Goal: Navigation & Orientation: Find specific page/section

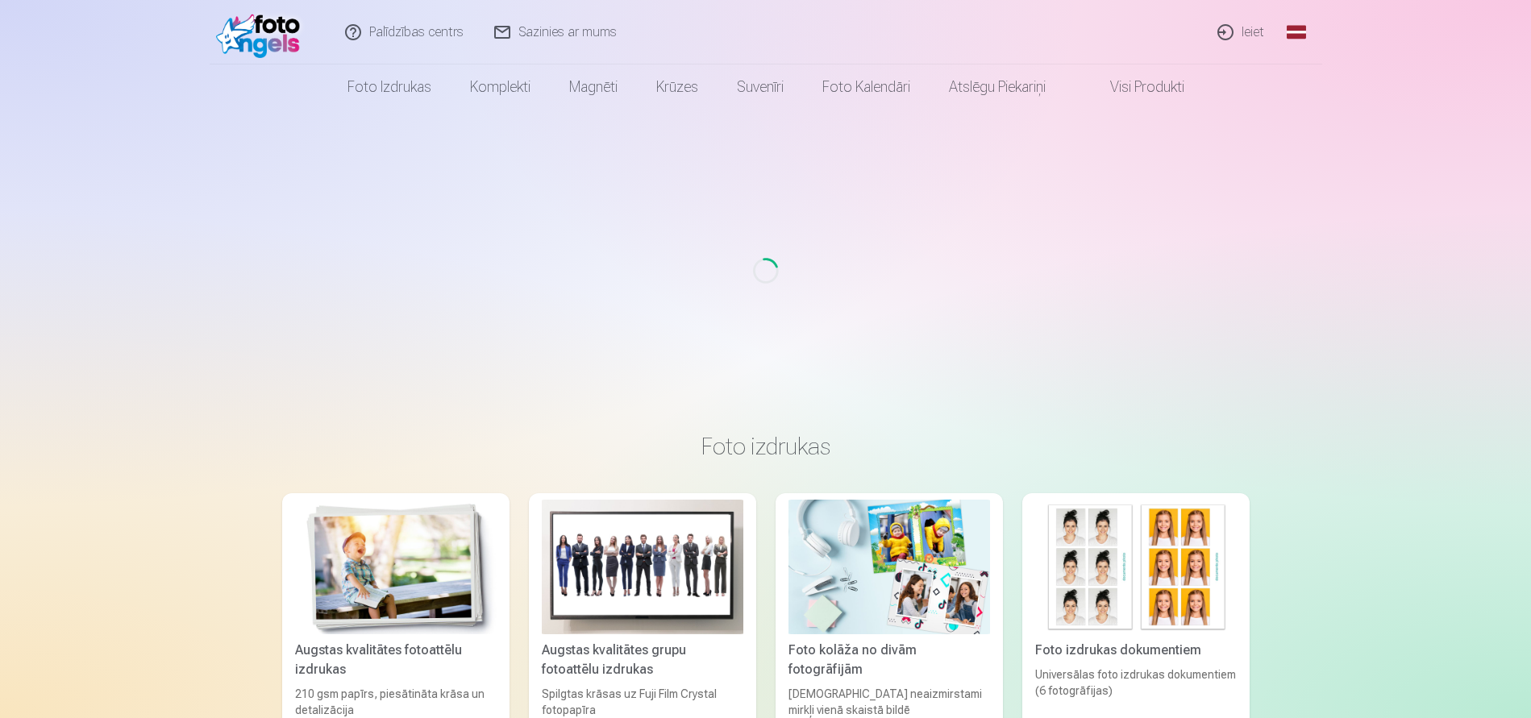
click at [1253, 27] on link "Ieiet" at bounding box center [1241, 32] width 77 height 64
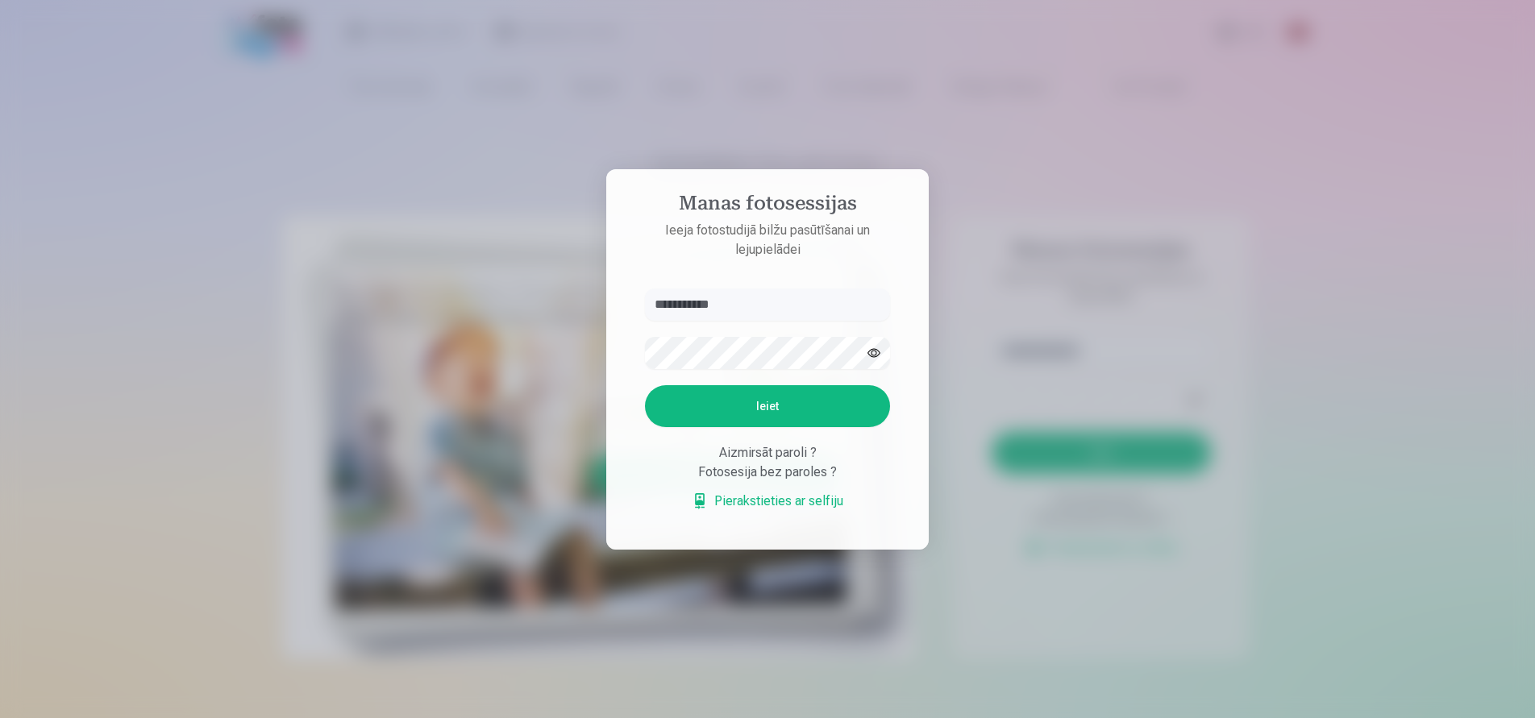
type input "**********"
click at [875, 348] on button "button" at bounding box center [873, 353] width 31 height 31
click at [573, 717] on div "**********" at bounding box center [765, 718] width 1531 height 0
click at [754, 403] on button "Ieiet" at bounding box center [767, 406] width 245 height 42
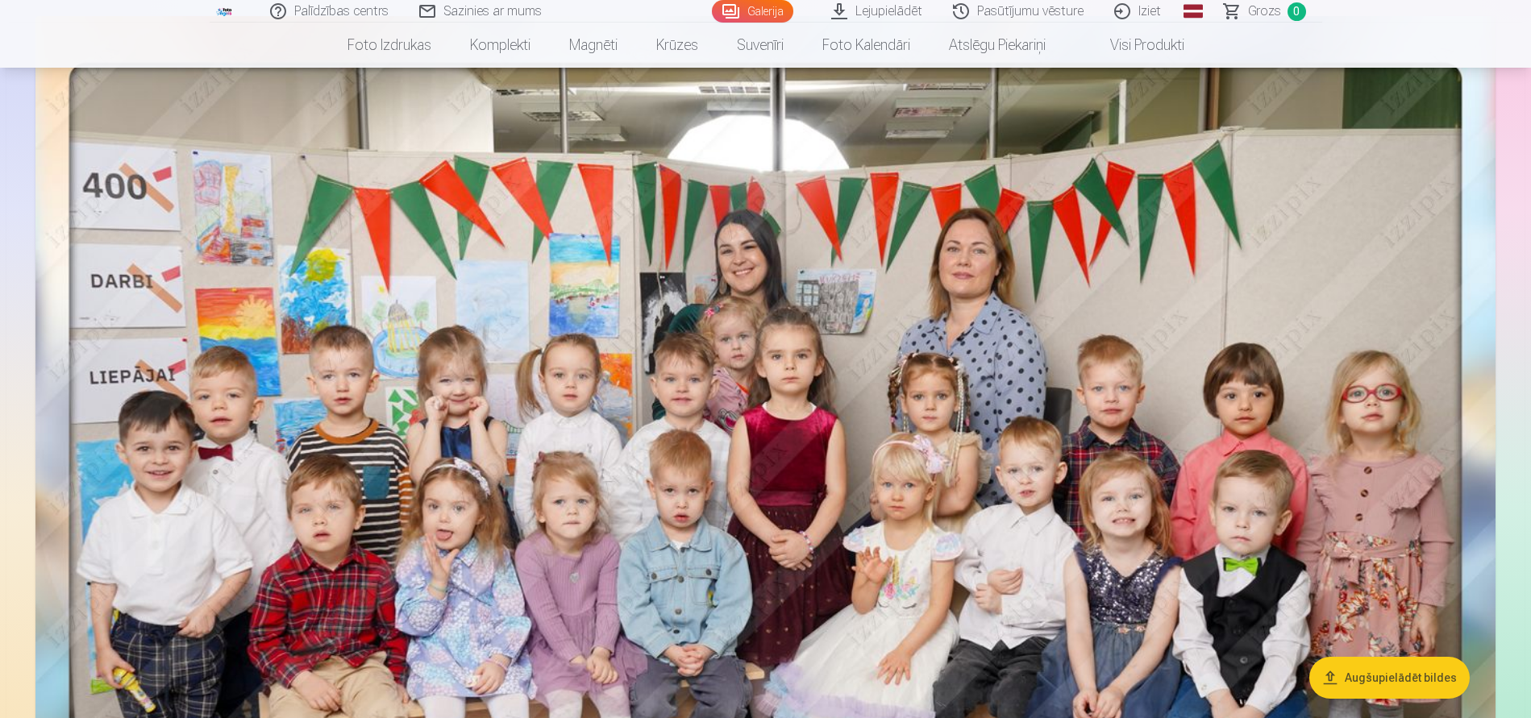
scroll to position [322, 0]
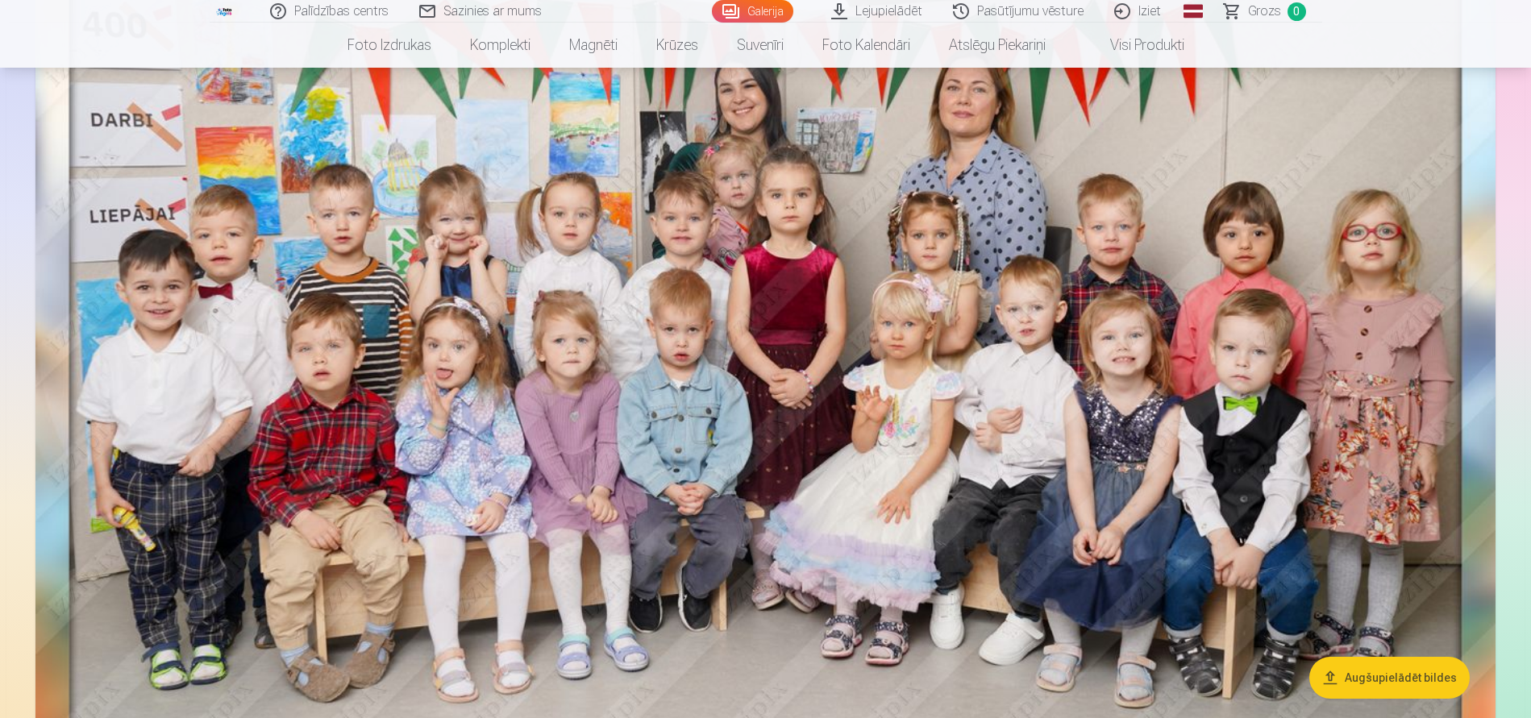
click at [1015, 11] on link "Pasūtījumu vēsture" at bounding box center [1018, 11] width 161 height 23
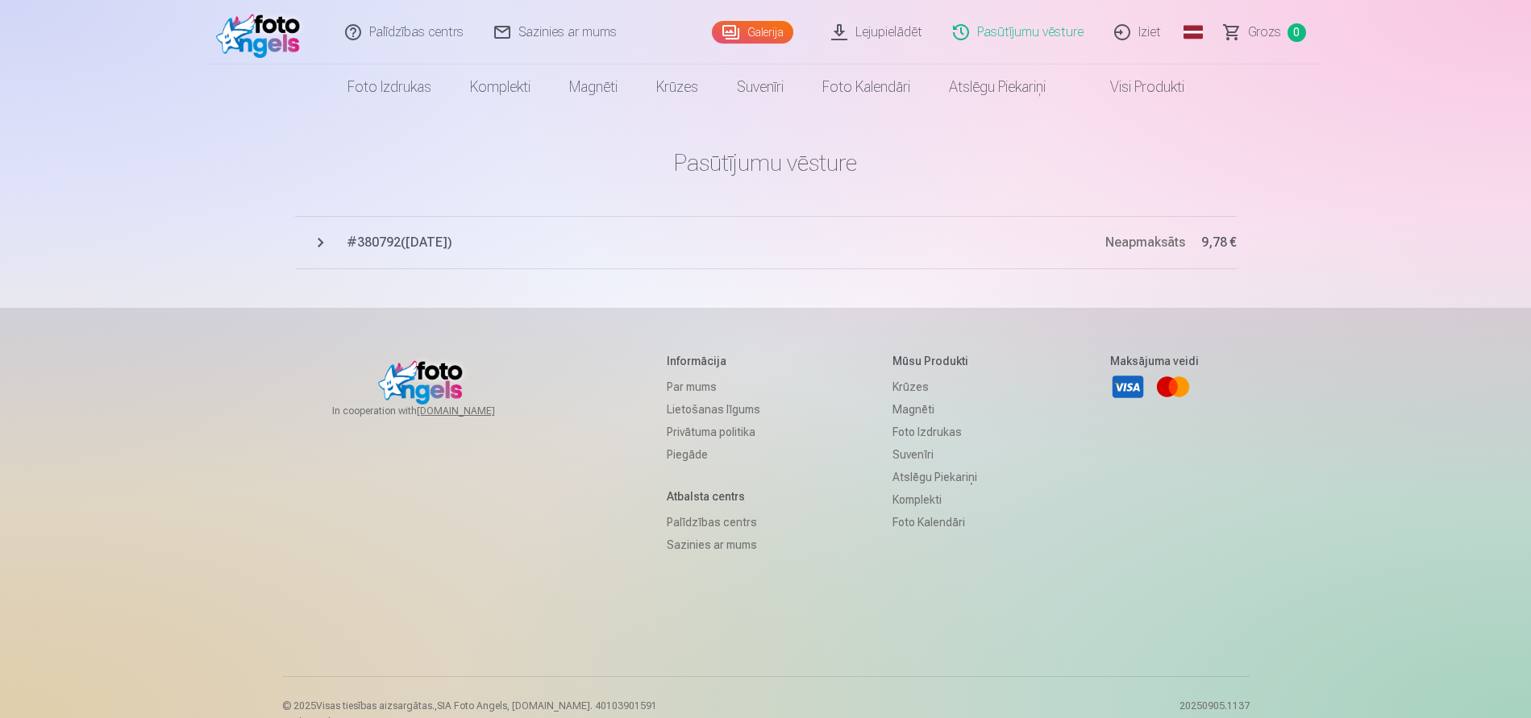
click at [417, 242] on span "# 380792 ( 24.03.2025 )" at bounding box center [726, 242] width 758 height 19
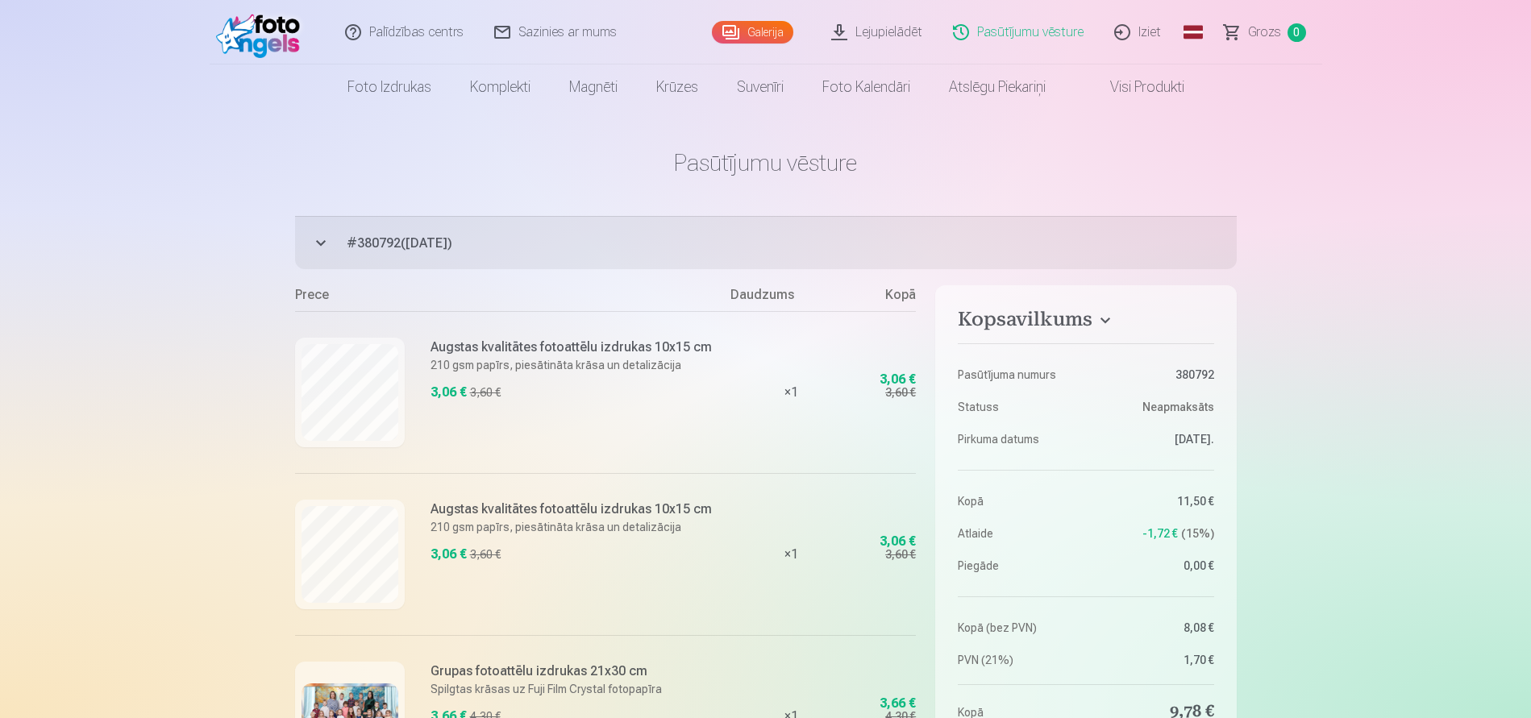
click at [1128, 86] on link "Visi produkti" at bounding box center [1134, 86] width 139 height 45
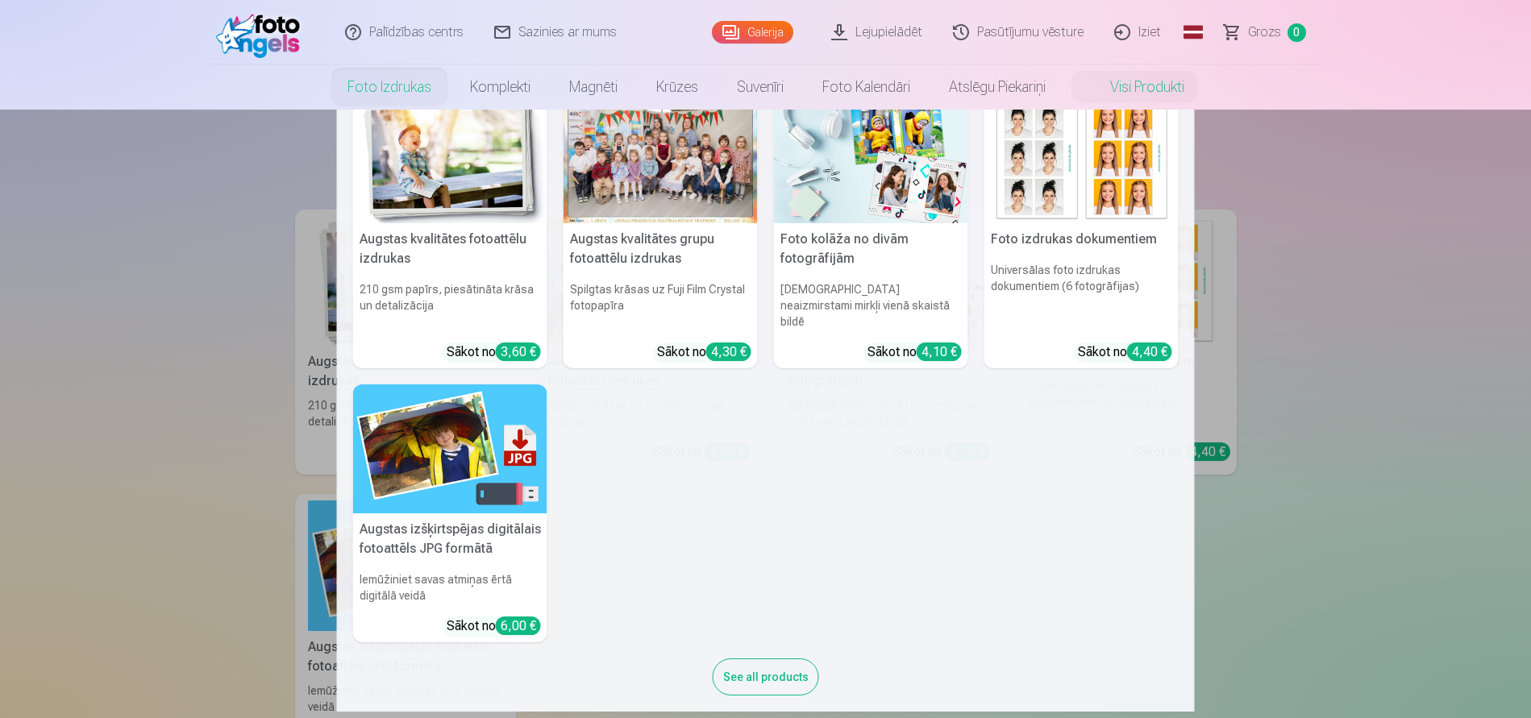
click at [428, 153] on img at bounding box center [450, 158] width 194 height 130
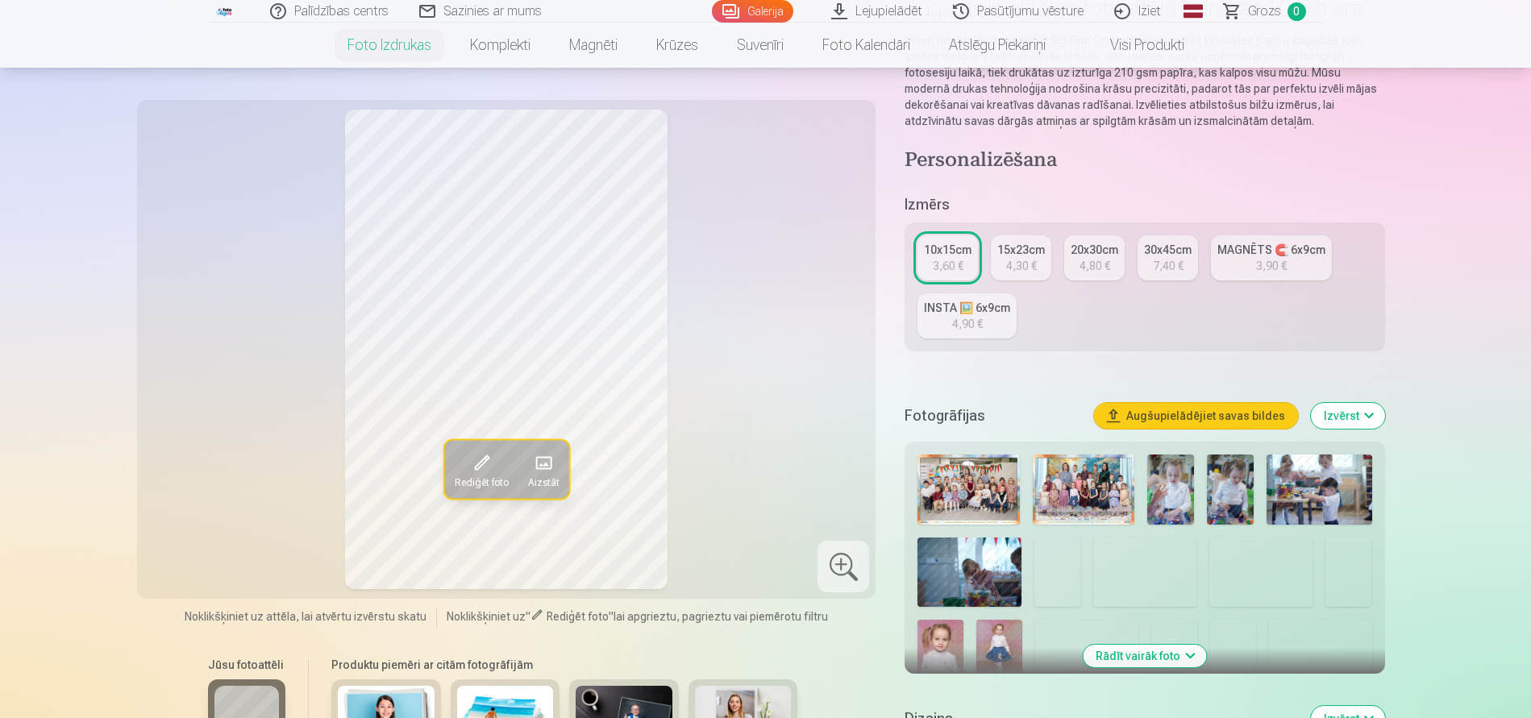
scroll to position [403, 0]
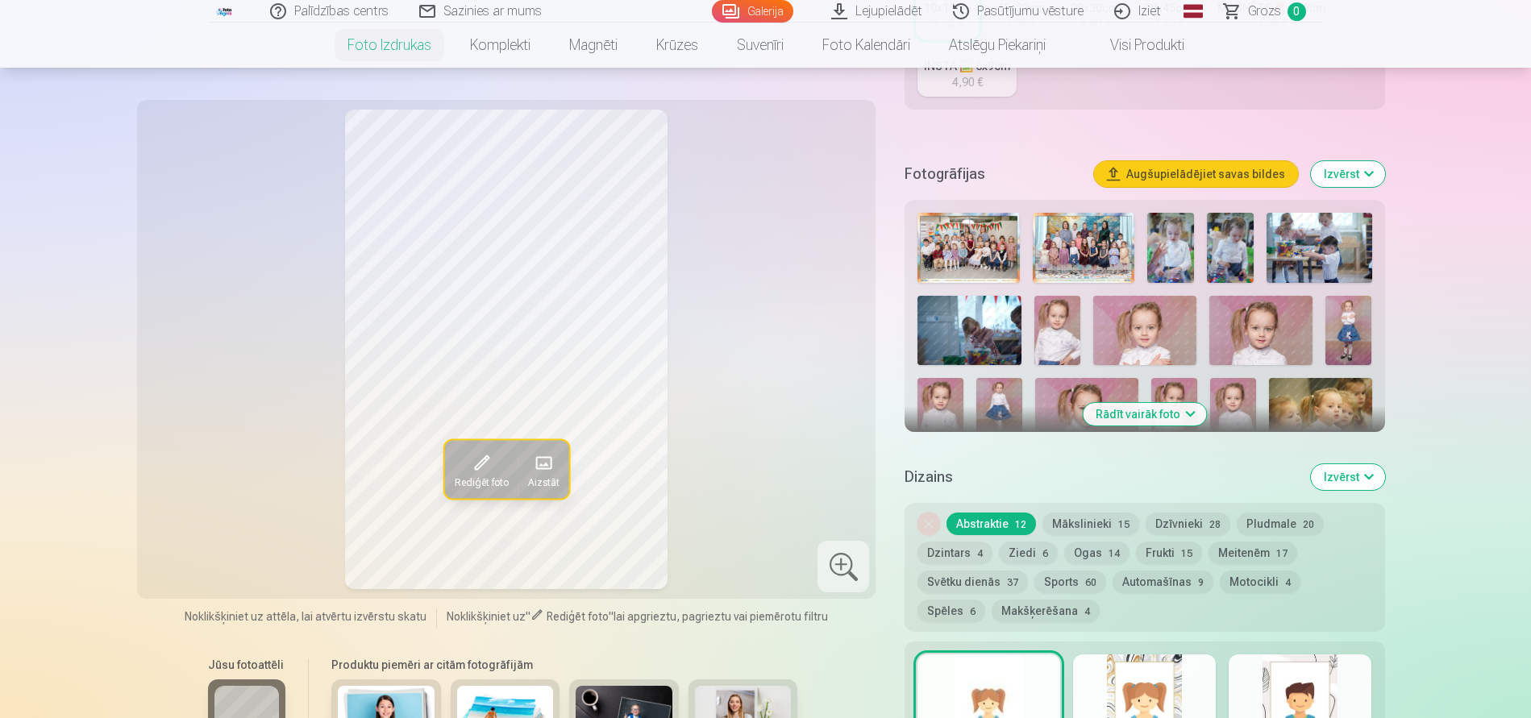
click at [1161, 555] on button "Frukti 15" at bounding box center [1169, 553] width 66 height 23
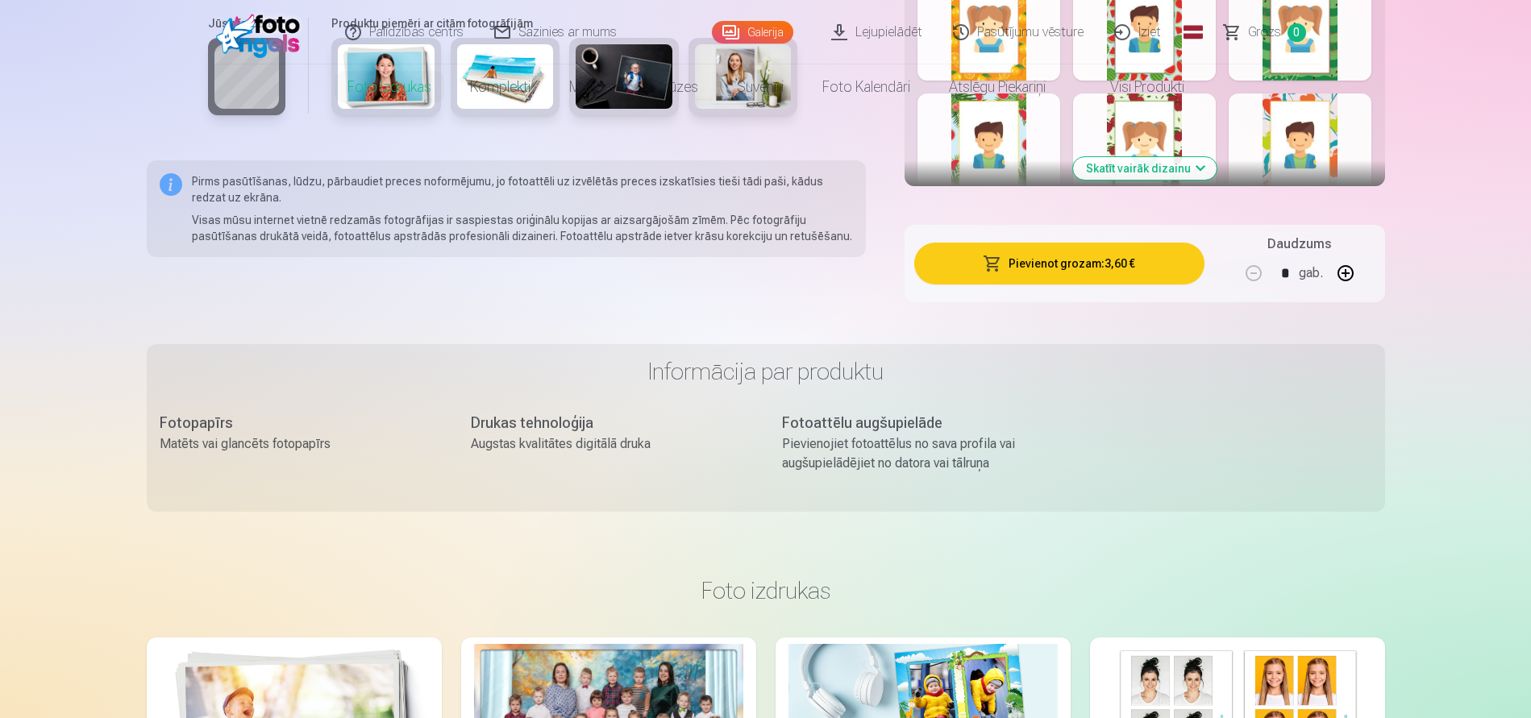
scroll to position [0, 0]
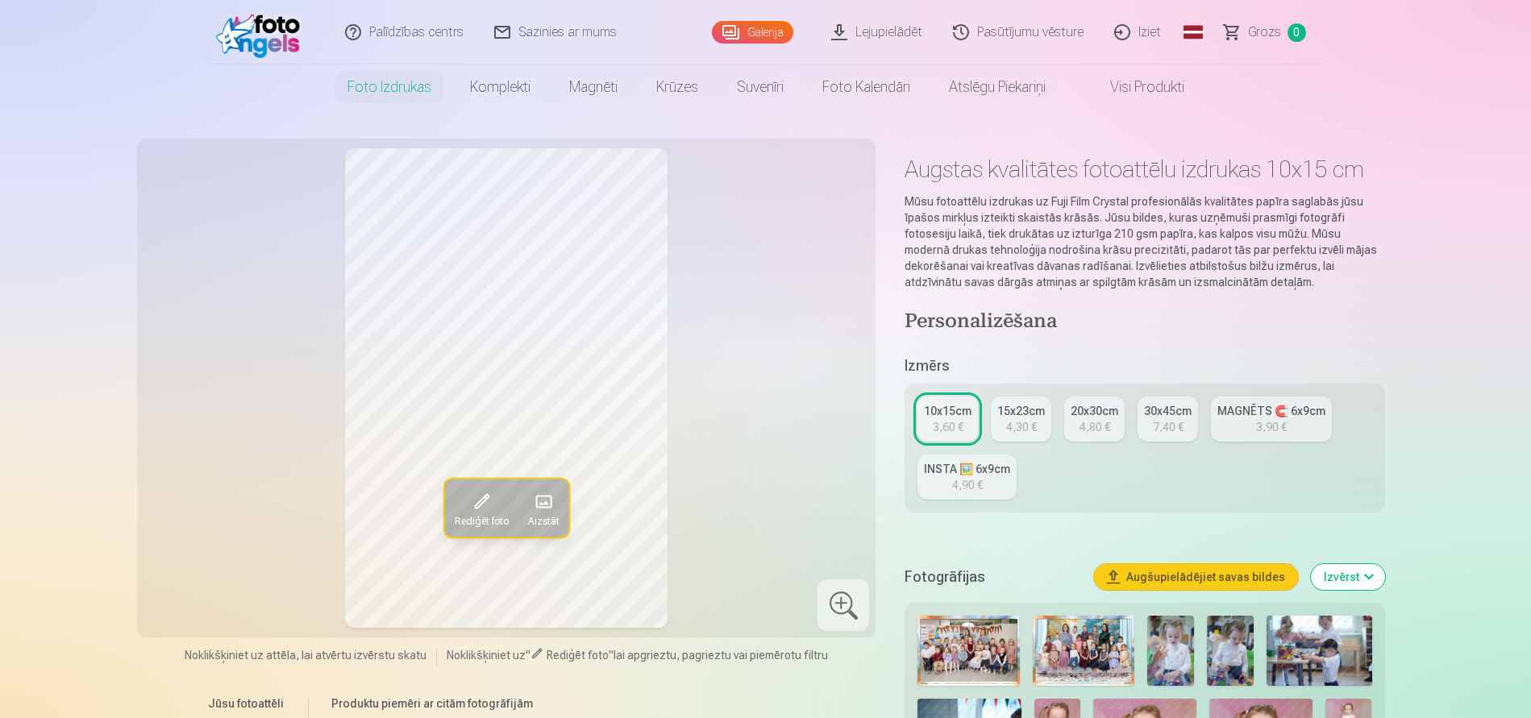
click at [1063, 35] on link "Pasūtījumu vēsture" at bounding box center [1018, 32] width 161 height 64
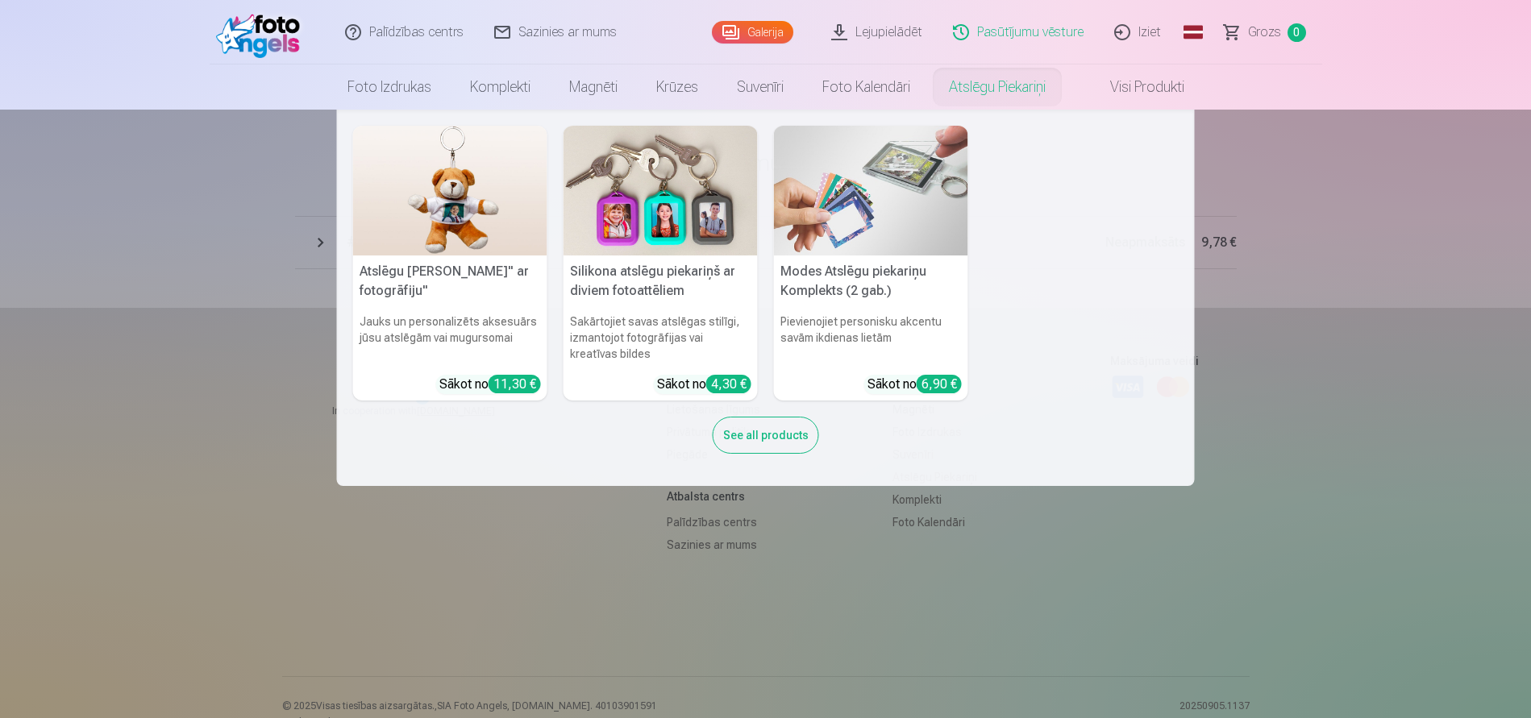
click at [1302, 290] on nav "Atslēgu piekariņš Lācītis" ar fotogrāfiju" Jauks un personalizēts aksesuārs jūs…" at bounding box center [765, 298] width 1531 height 376
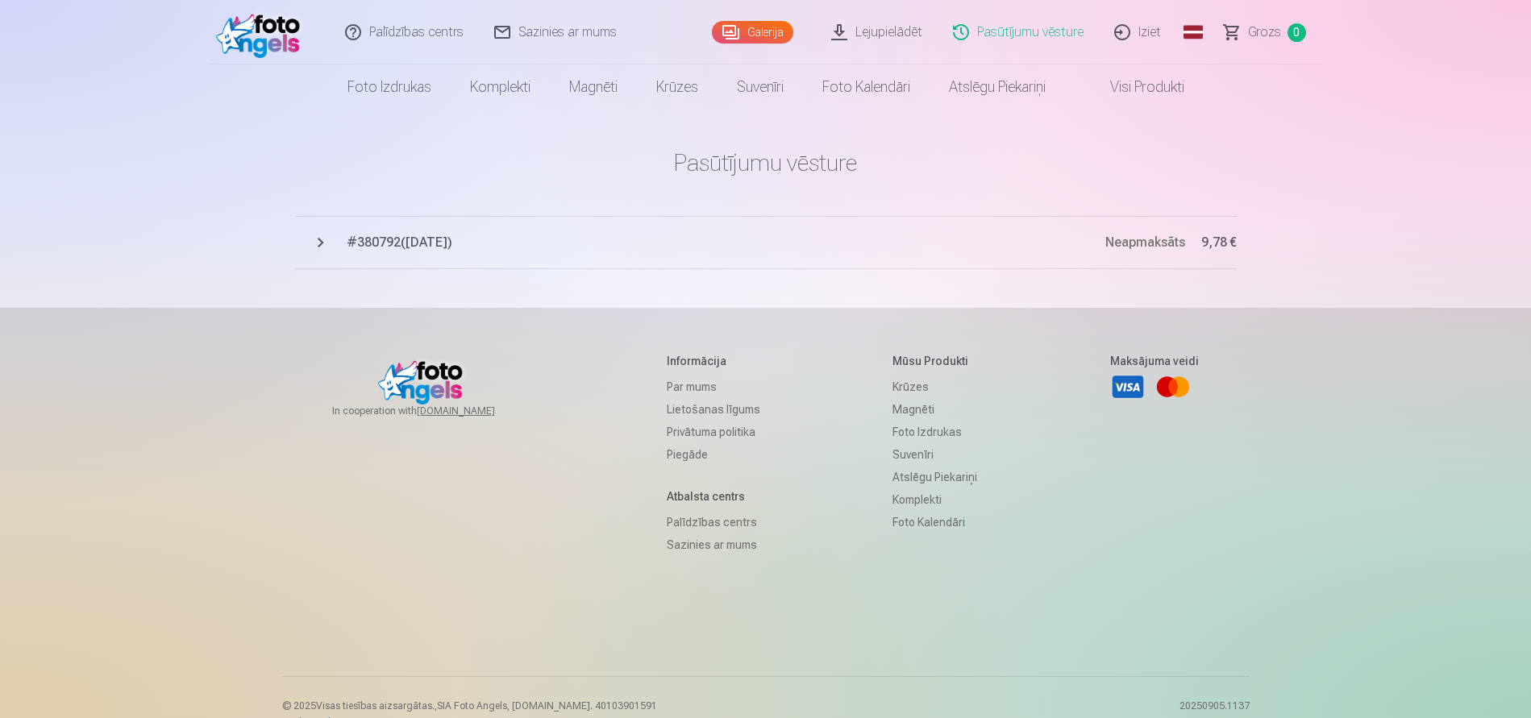
click at [411, 243] on span "# 380792 ( 24.03.2025 )" at bounding box center [726, 242] width 758 height 19
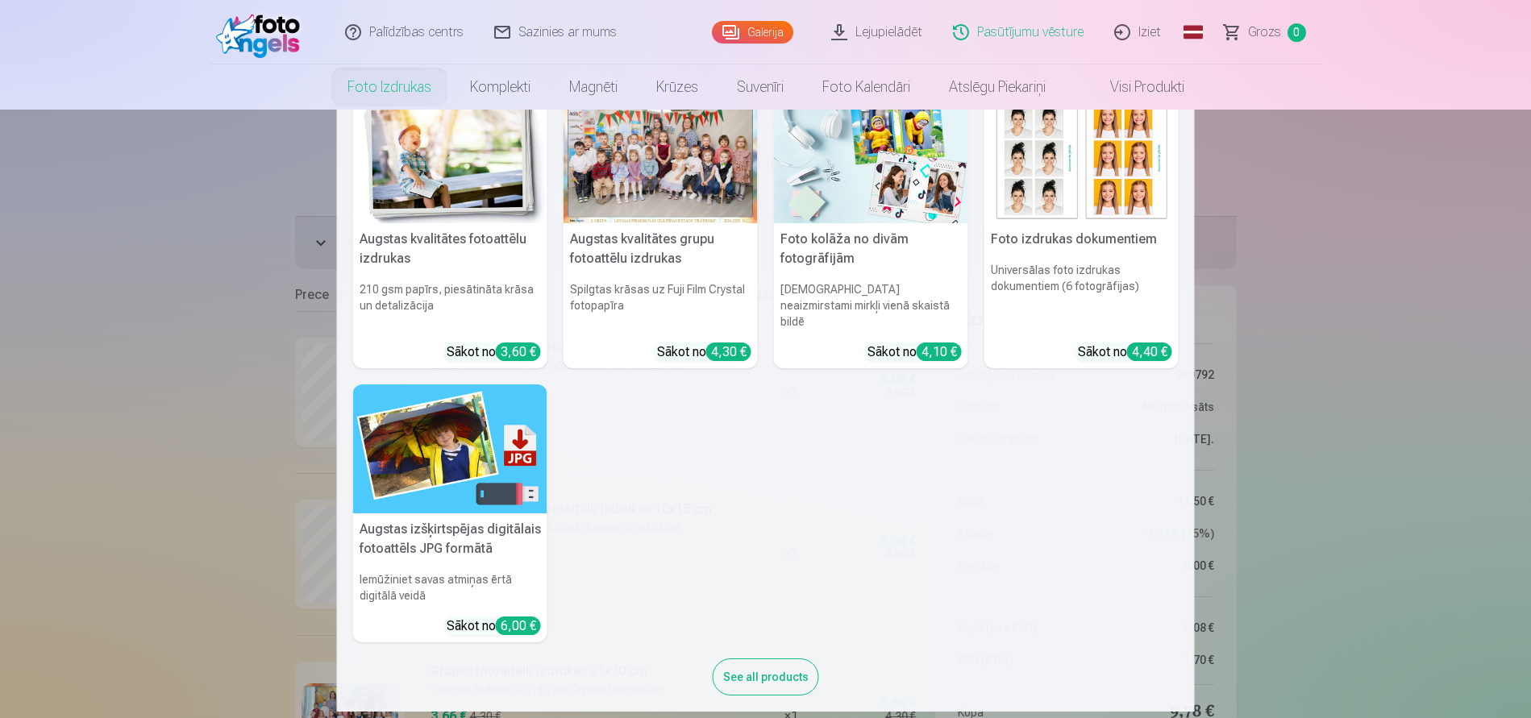
click at [409, 93] on link "Foto izdrukas" at bounding box center [389, 86] width 123 height 45
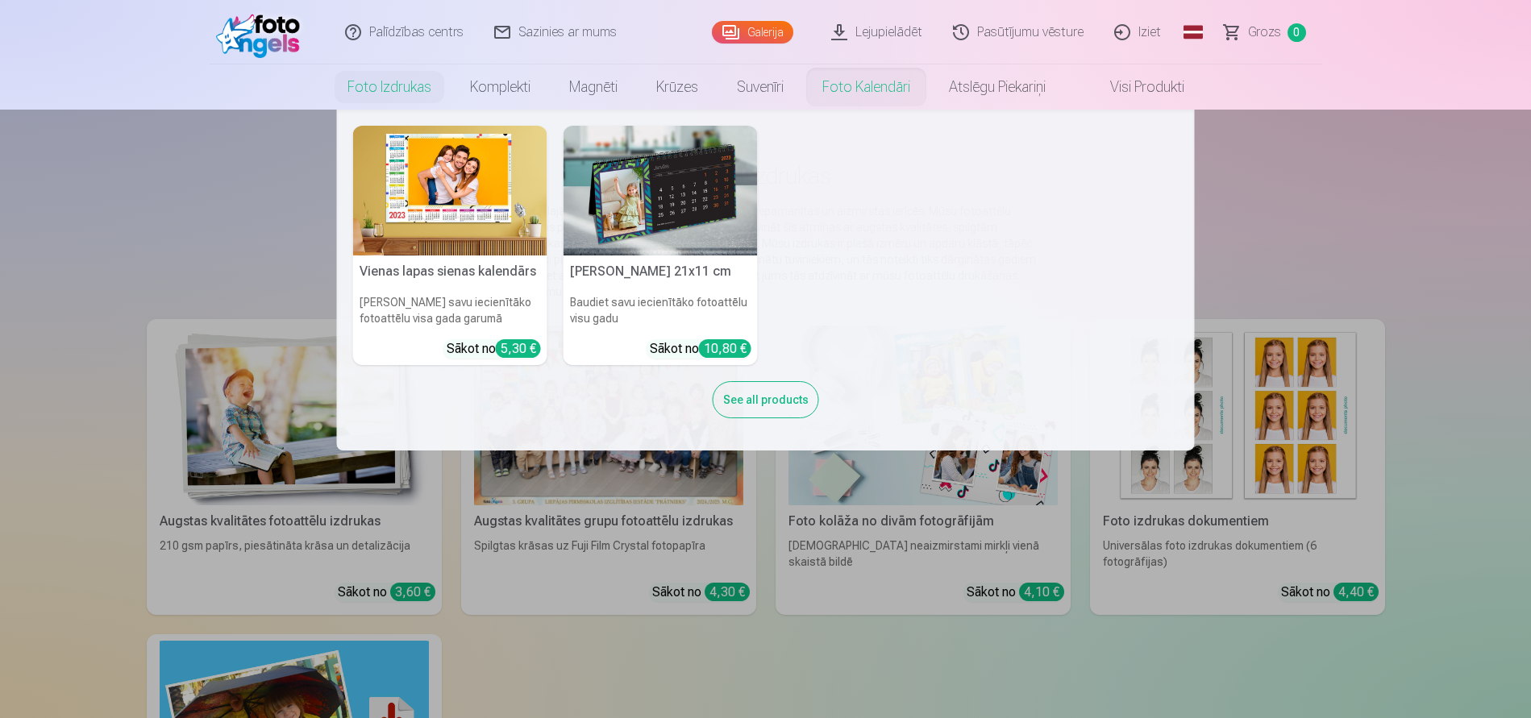
click at [1336, 213] on nav "Vienas lapas sienas kalendārs Parādiet savu iecienītāko fotoattēlu visa gada ga…" at bounding box center [765, 280] width 1531 height 341
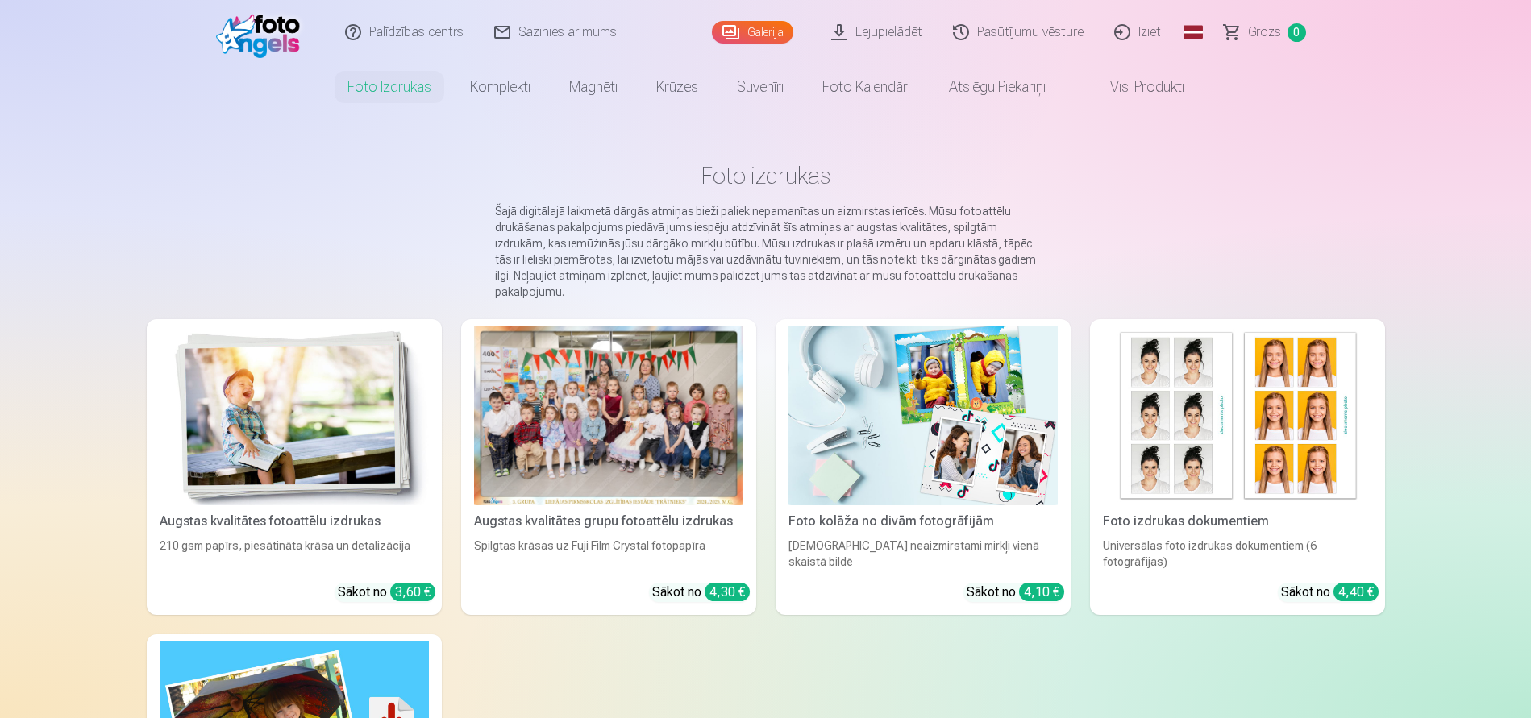
click at [265, 23] on img at bounding box center [262, 32] width 93 height 52
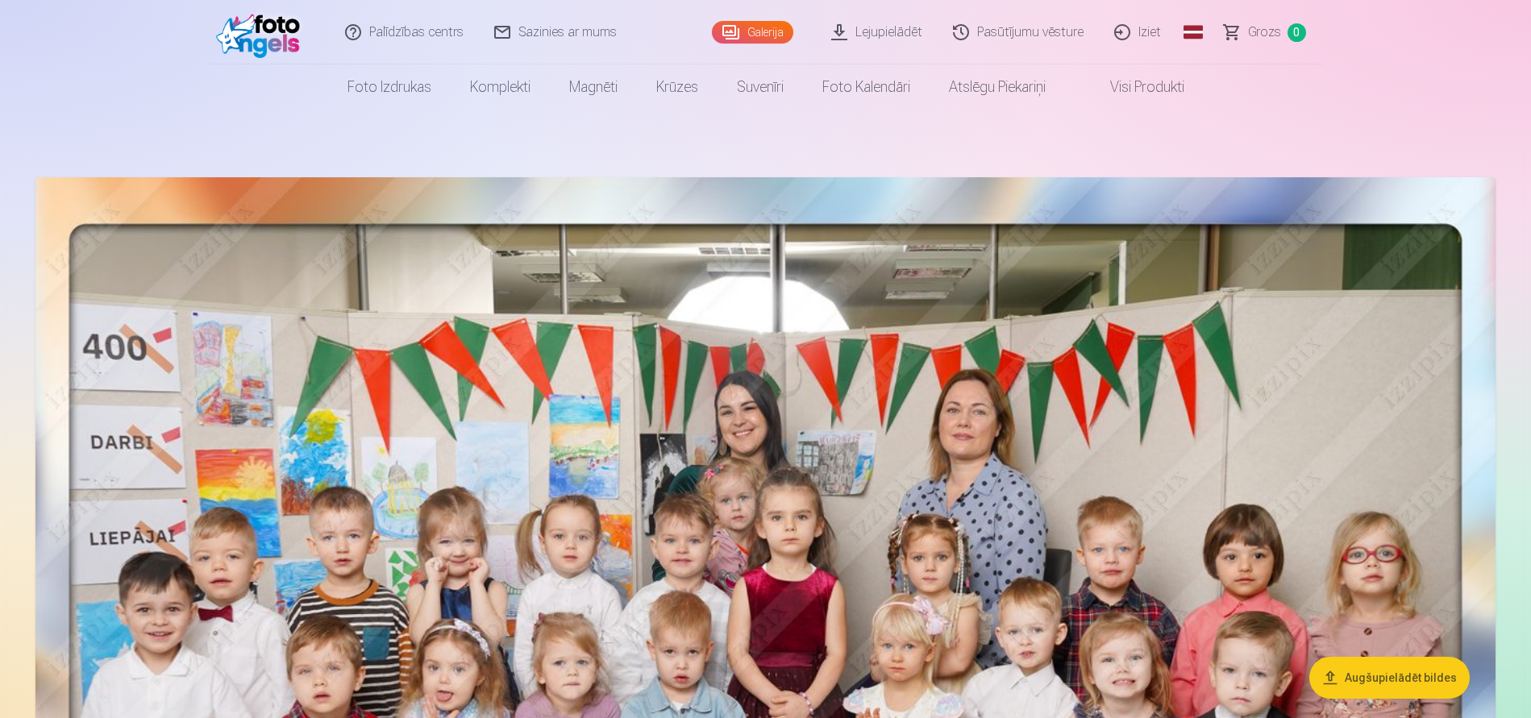
click at [265, 23] on img at bounding box center [262, 32] width 93 height 52
click at [284, 34] on img at bounding box center [262, 32] width 93 height 52
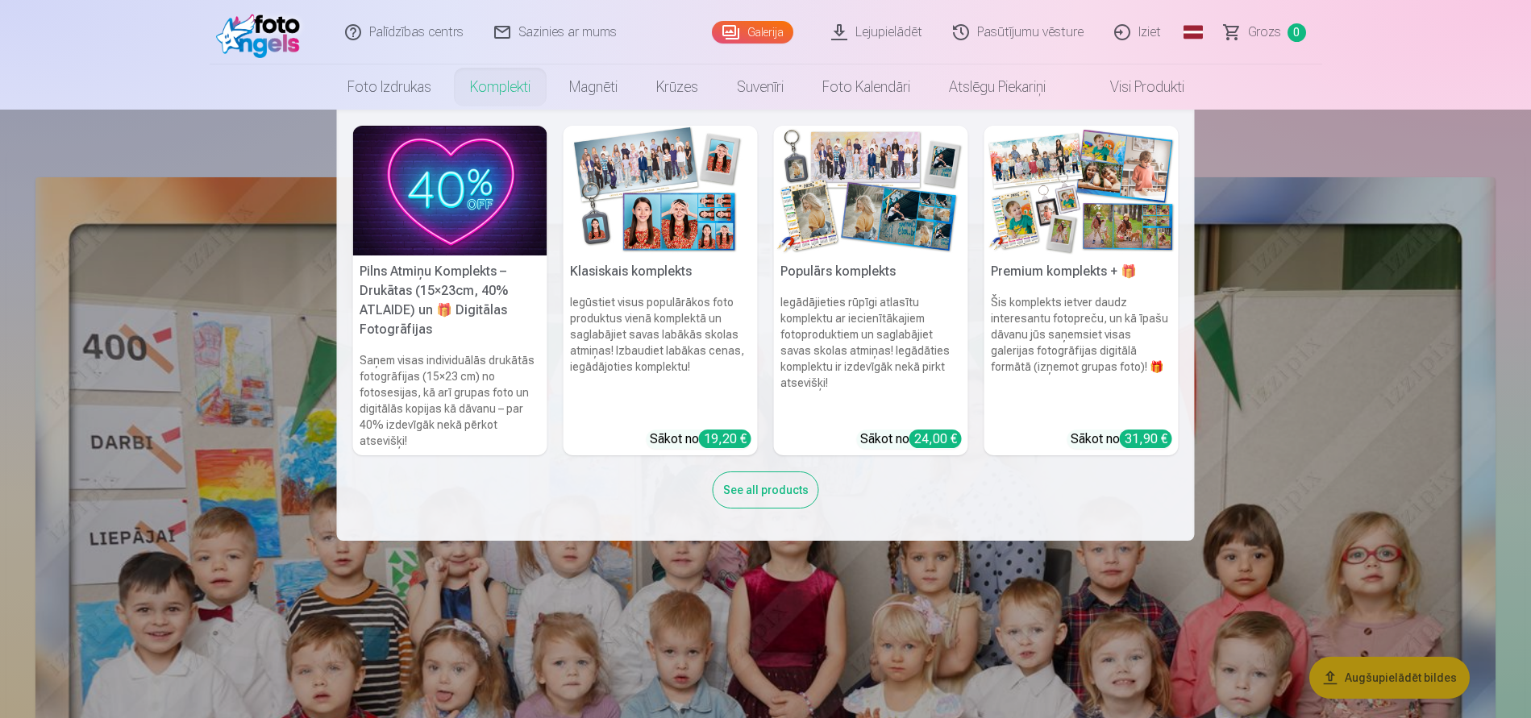
click at [462, 201] on img at bounding box center [450, 191] width 194 height 130
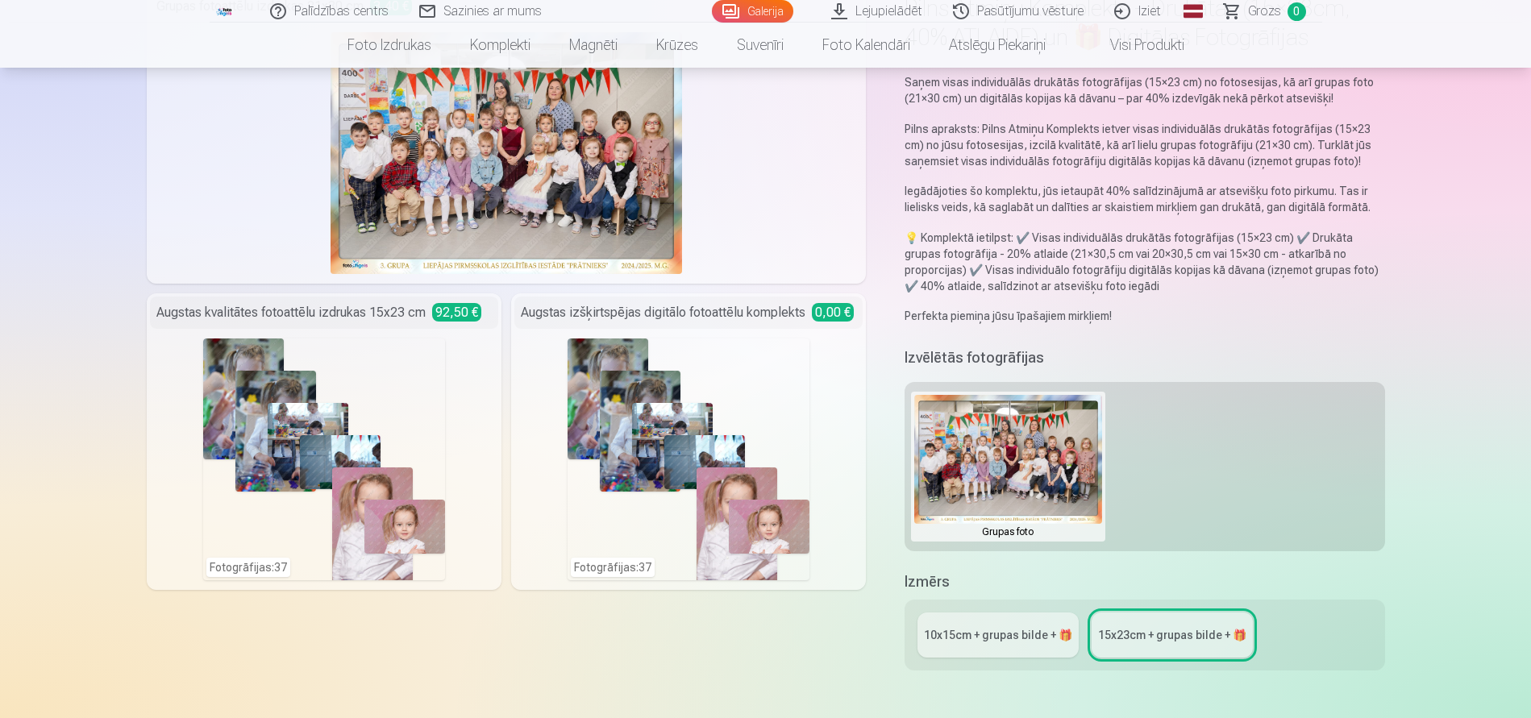
scroll to position [242, 0]
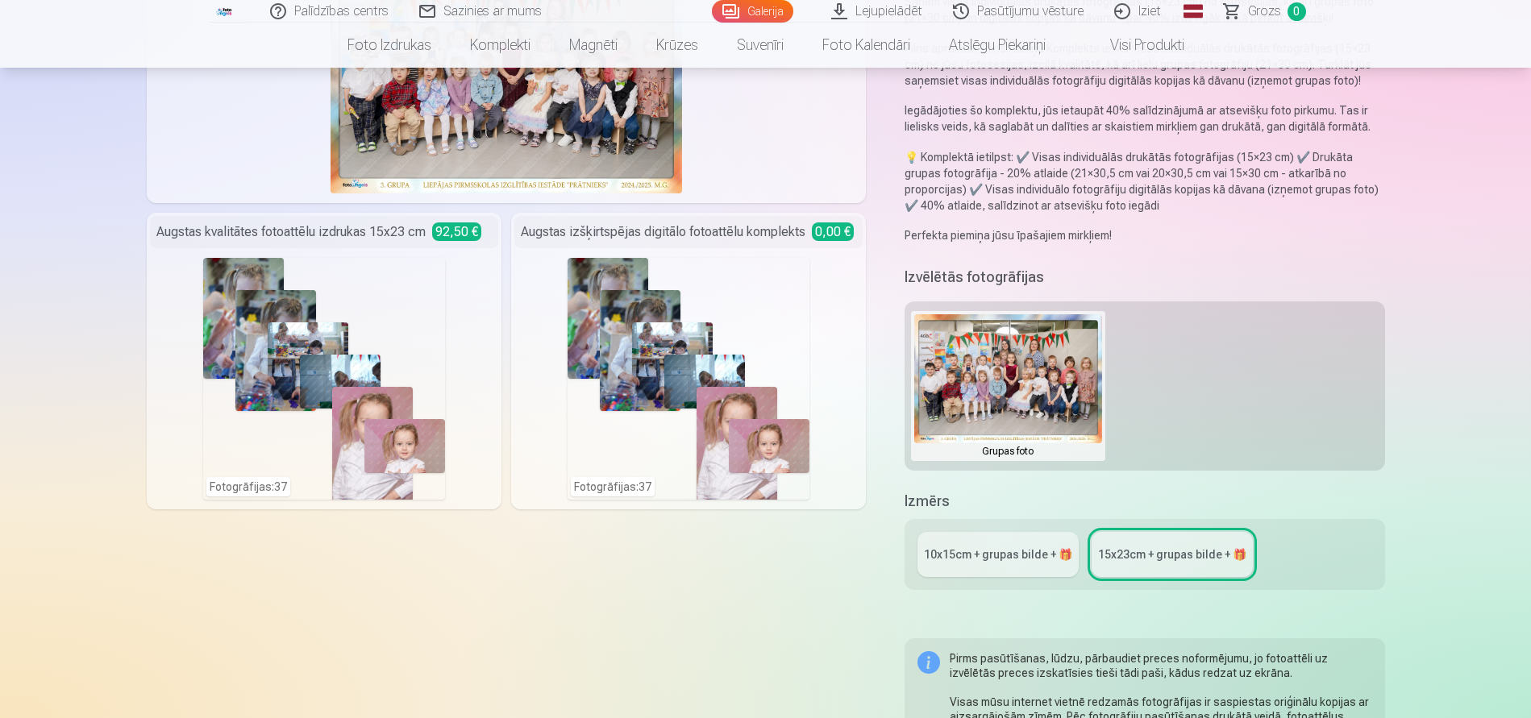
click at [1159, 42] on link "Visi produkti" at bounding box center [1134, 45] width 139 height 45
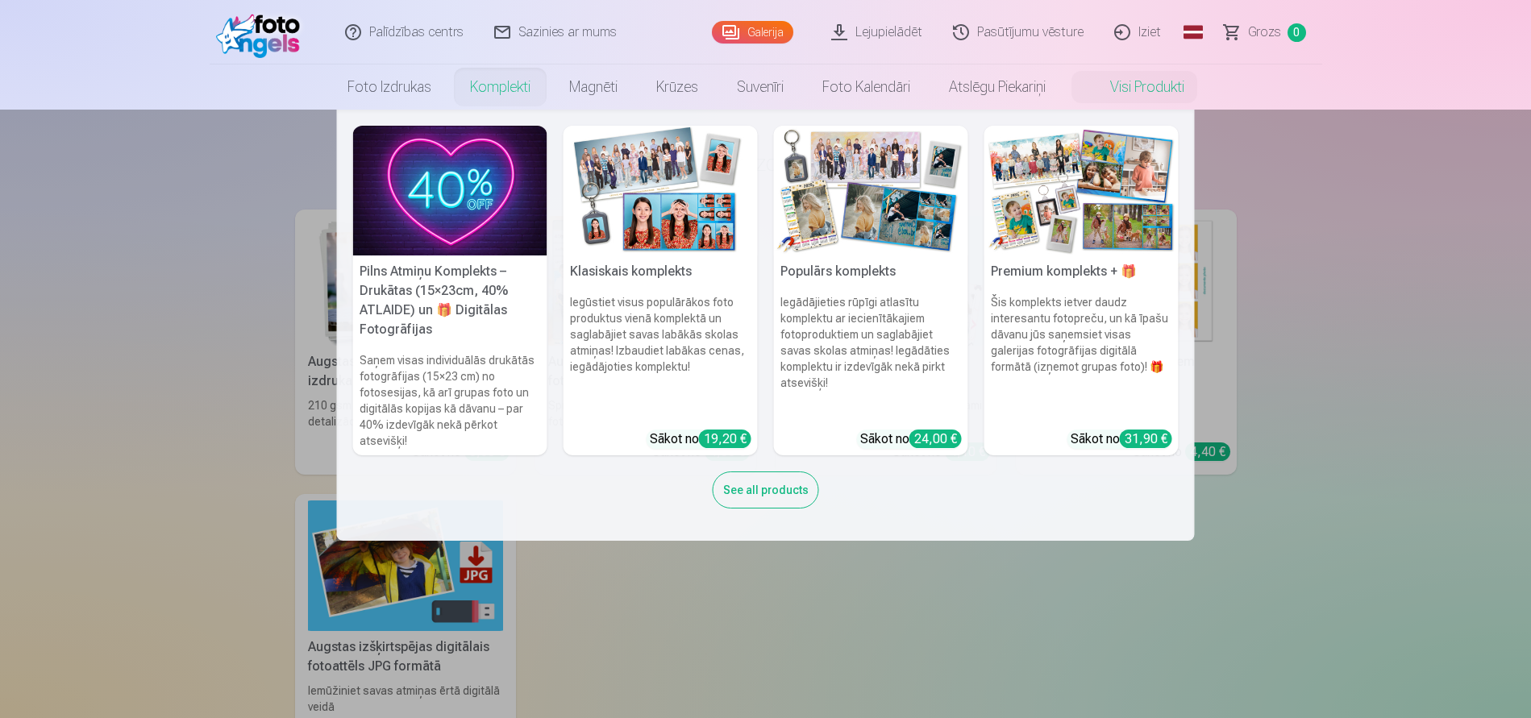
click at [462, 174] on img at bounding box center [450, 191] width 194 height 130
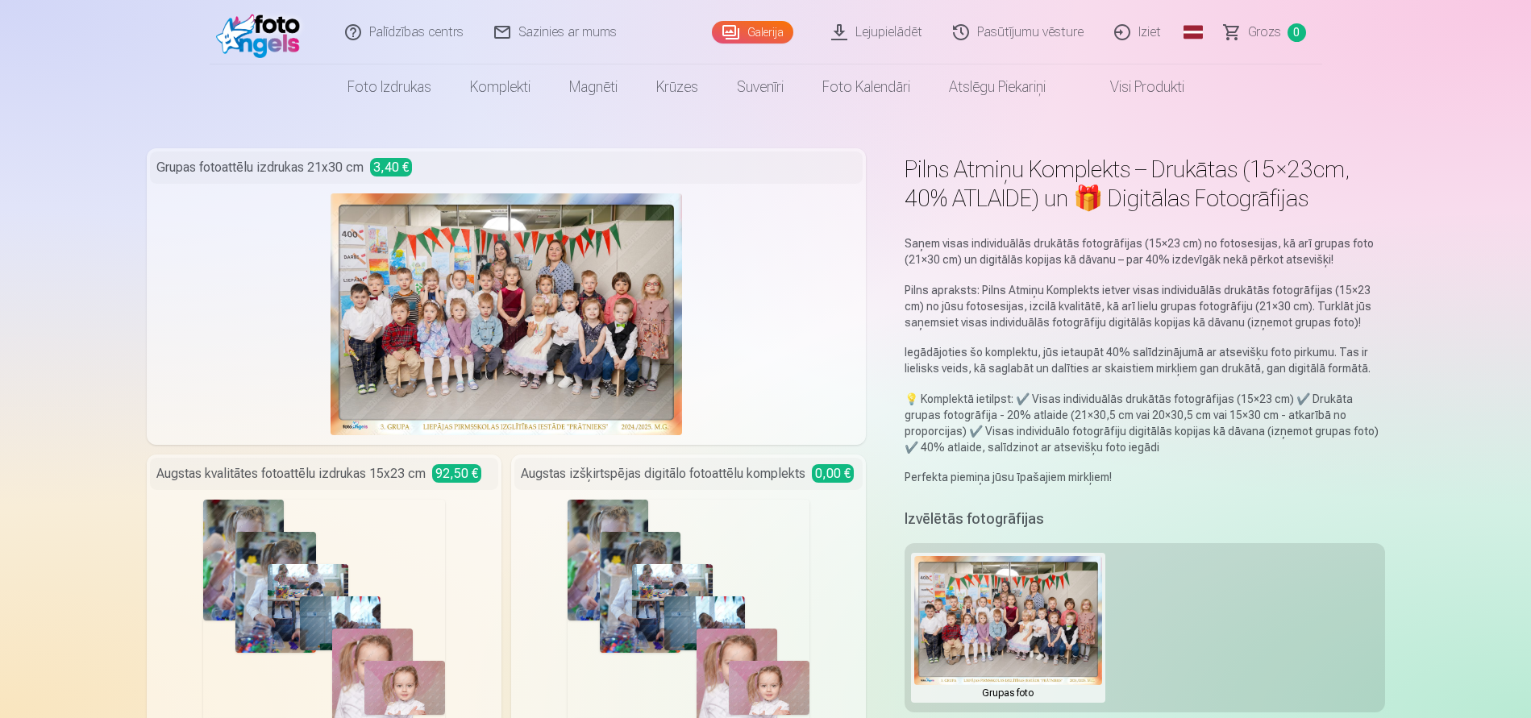
click at [771, 31] on link "Galerija" at bounding box center [752, 32] width 81 height 23
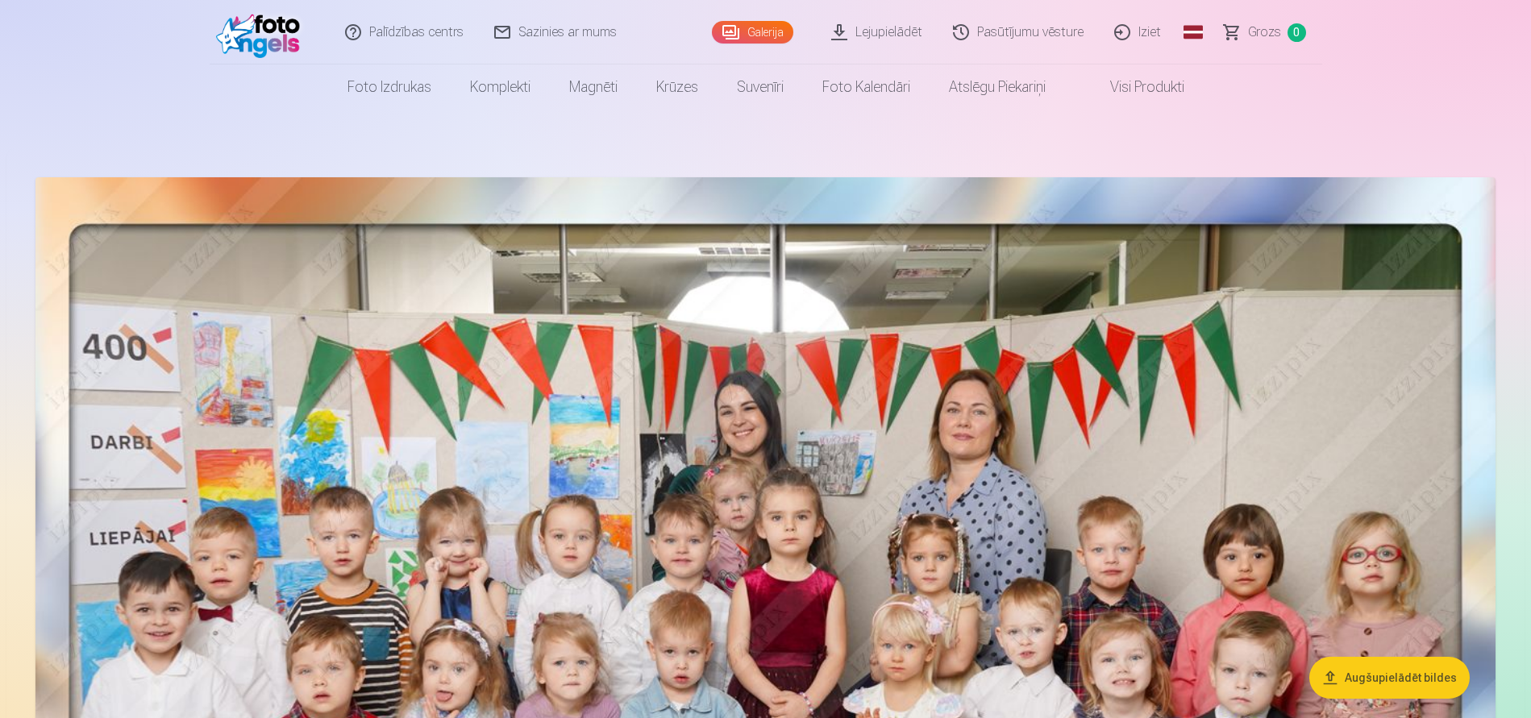
scroll to position [81, 0]
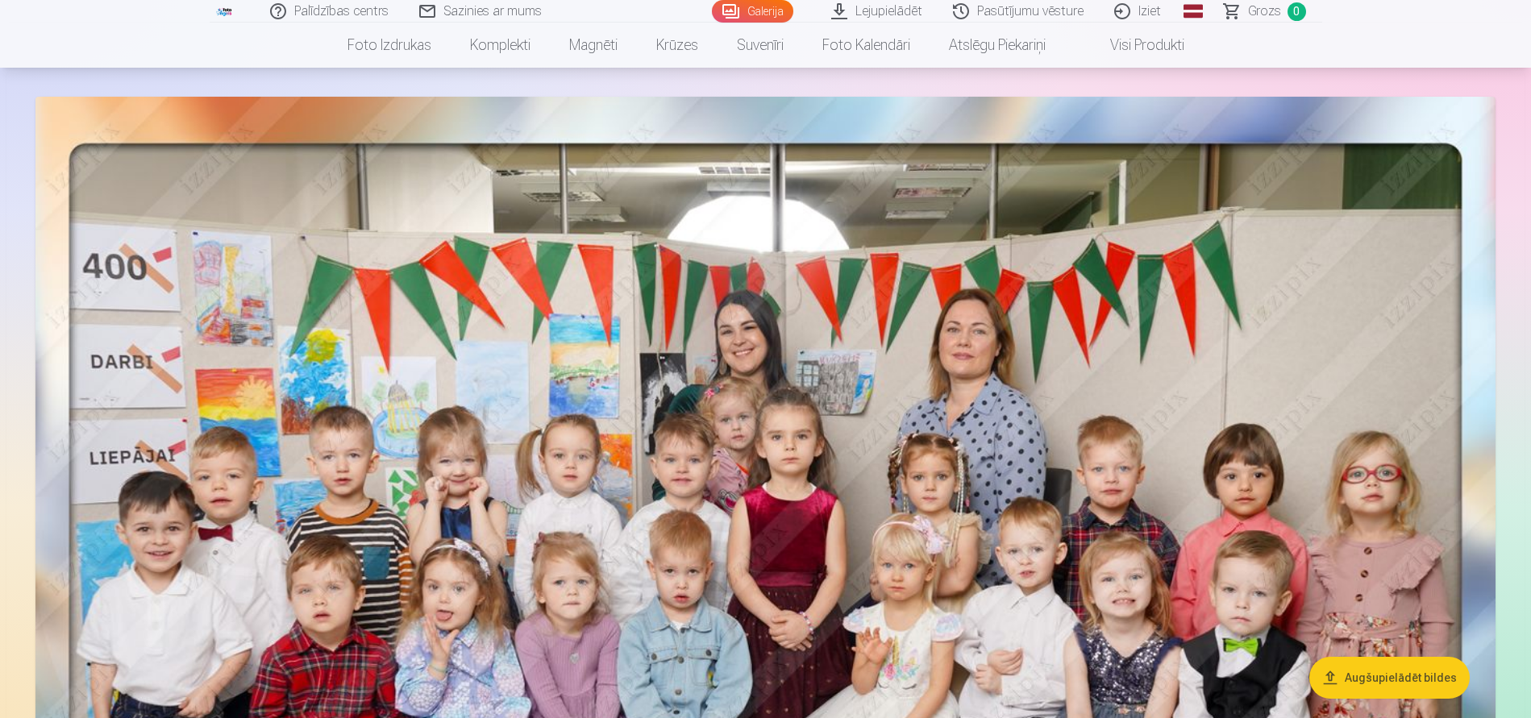
click at [509, 6] on link "Sazinies ar mums" at bounding box center [481, 11] width 153 height 23
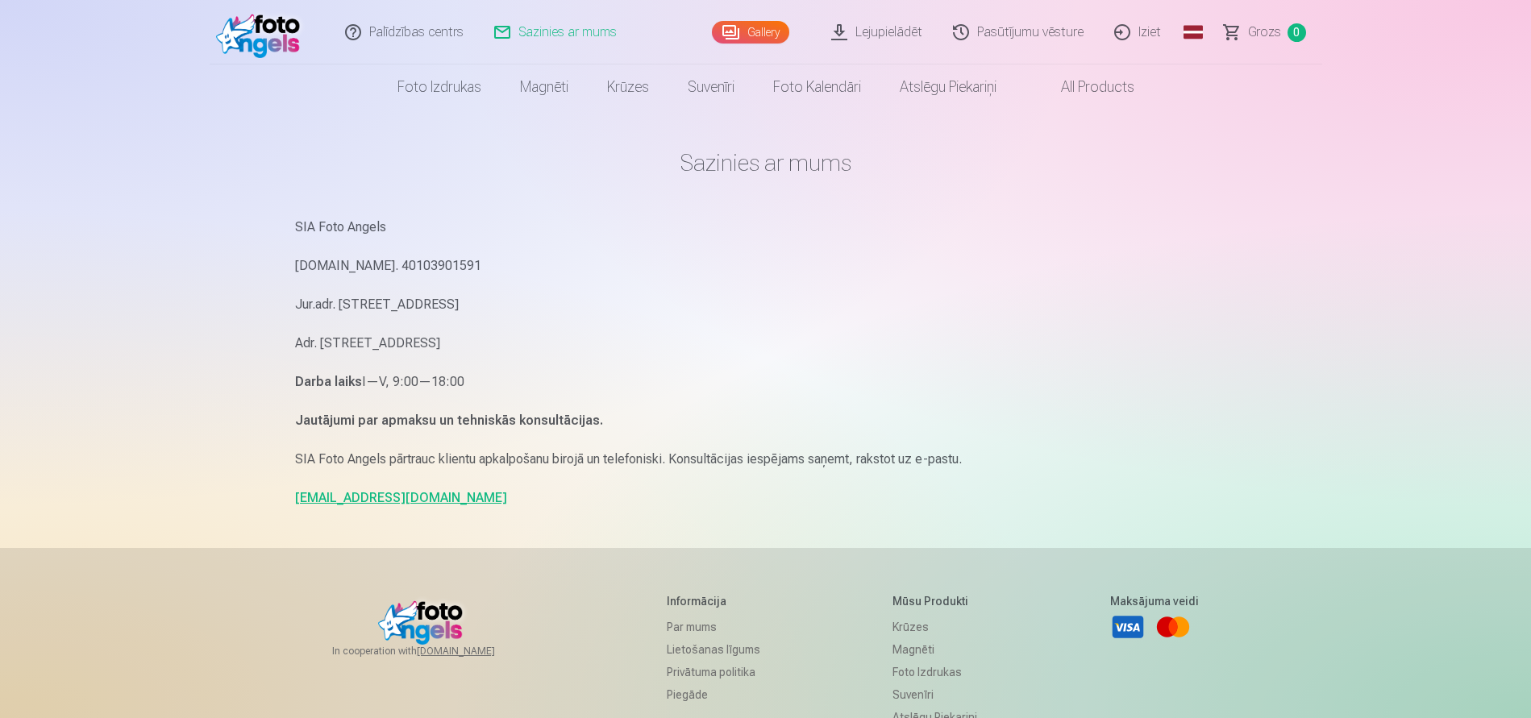
click at [1153, 29] on link "Iziet" at bounding box center [1137, 32] width 77 height 64
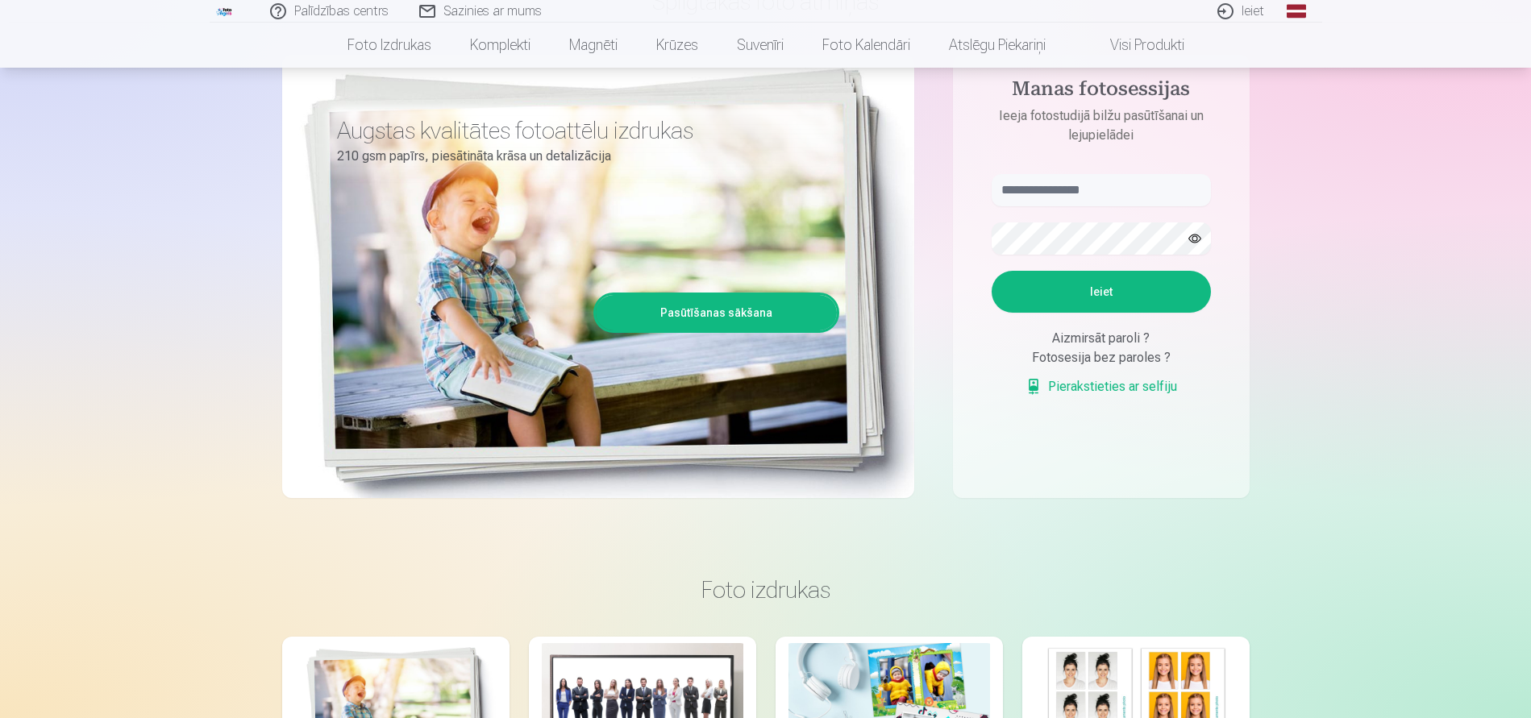
scroll to position [81, 0]
